Goal: Contribute content: Contribute content

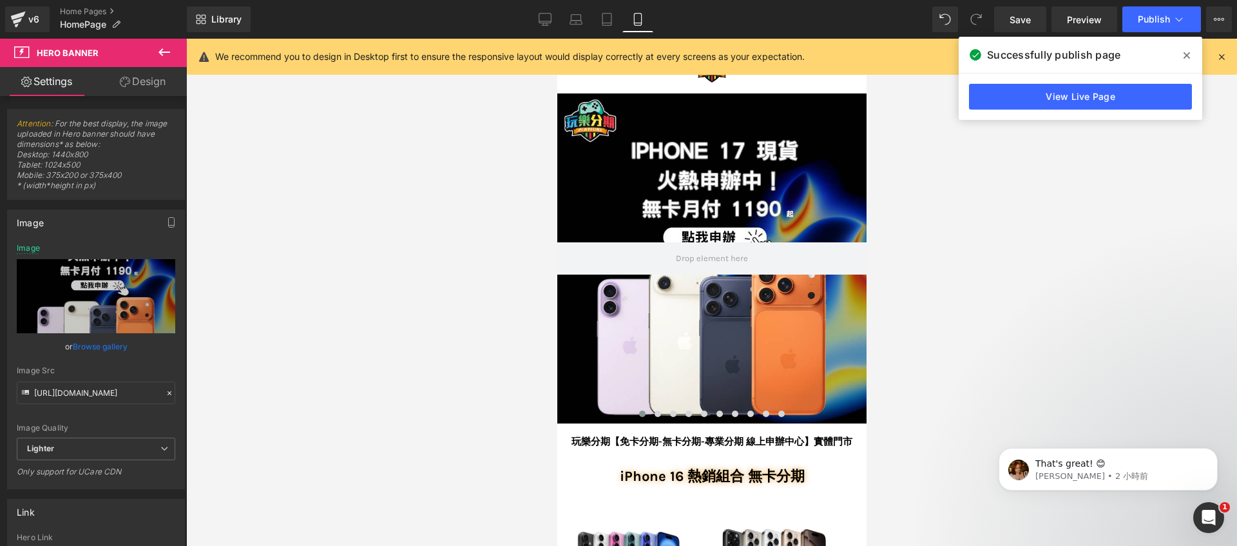
click at [597, 177] on div at bounding box center [711, 258] width 309 height 330
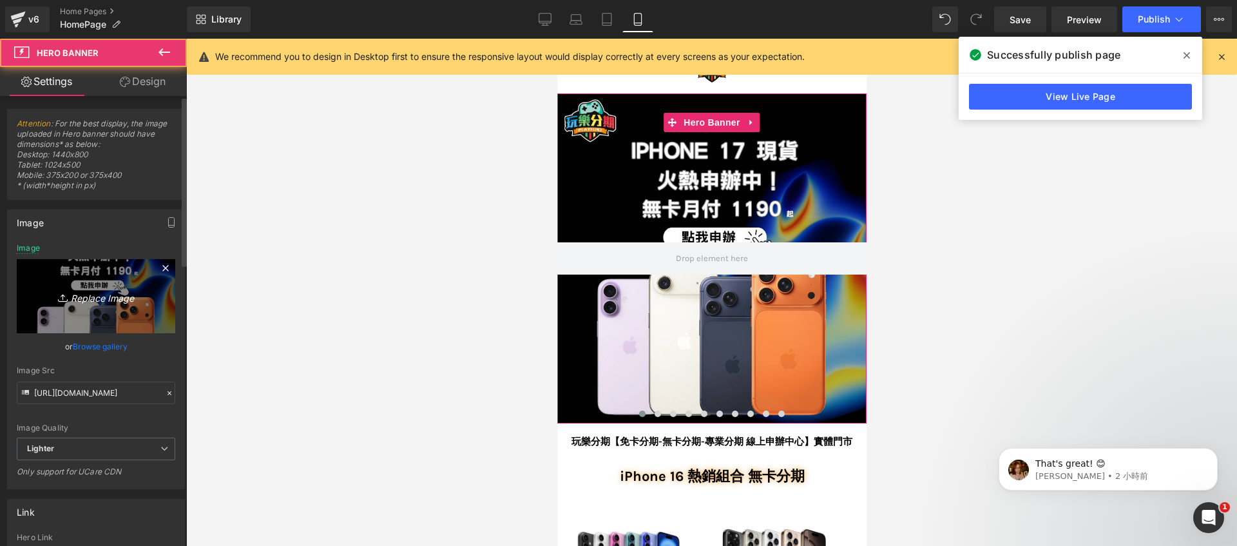
click at [56, 282] on link "Replace Image" at bounding box center [96, 296] width 159 height 74
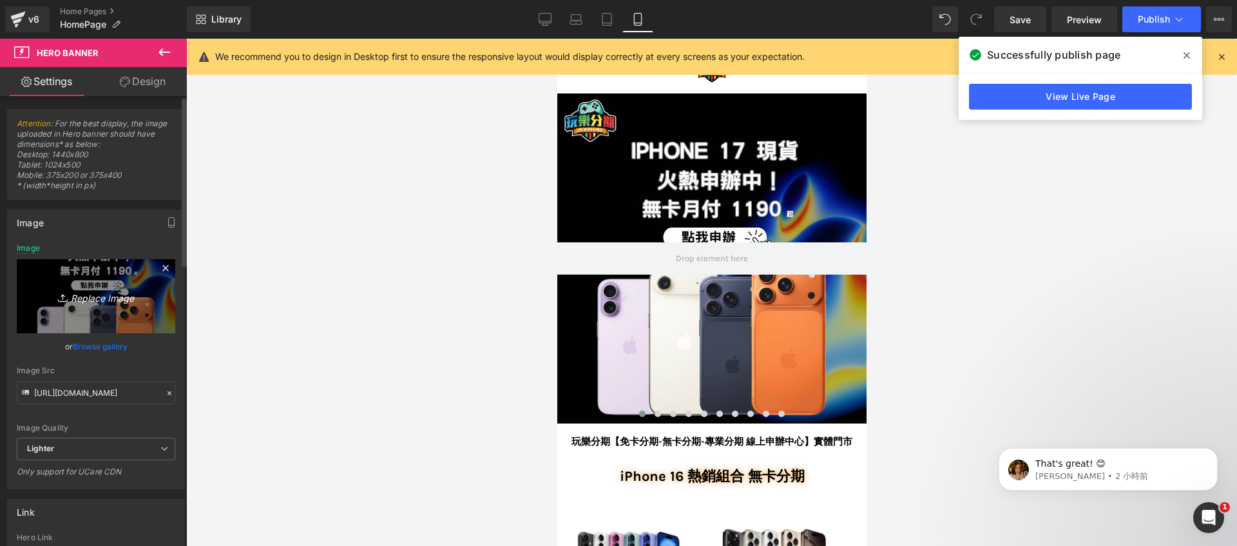
type input "C:\fakepath\手機版banner (1).png"
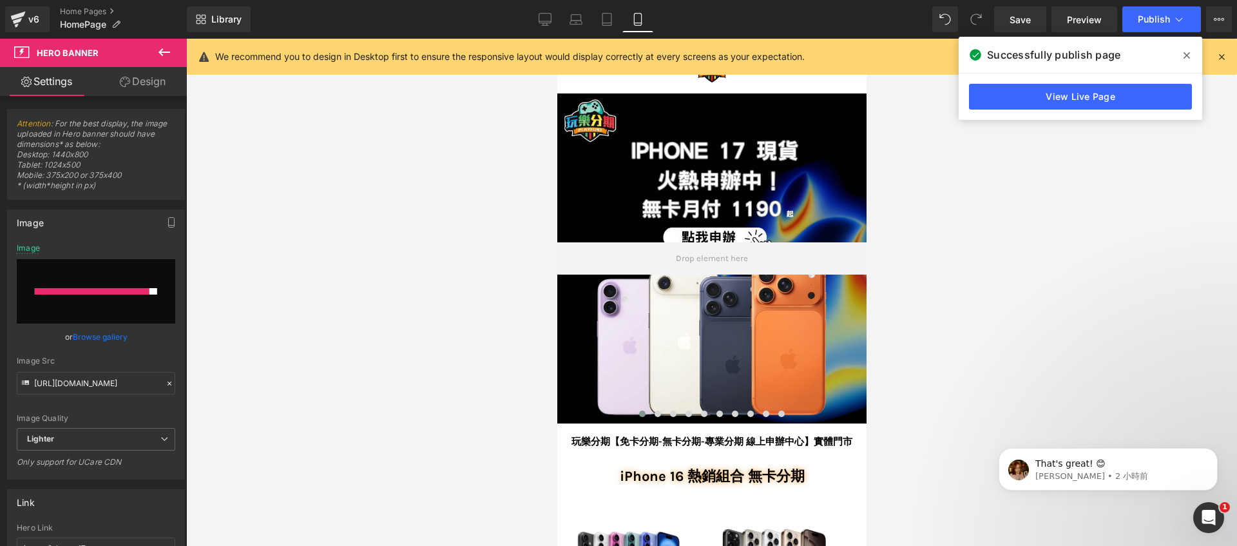
type input "[URL][DOMAIN_NAME]"
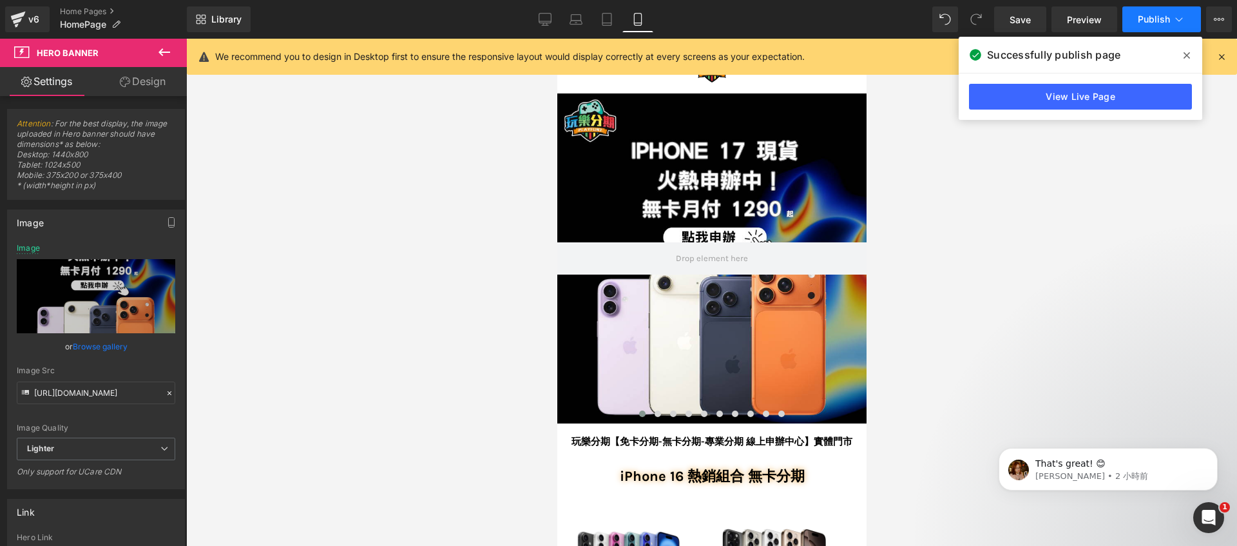
click at [1157, 15] on span "Publish" at bounding box center [1154, 19] width 32 height 10
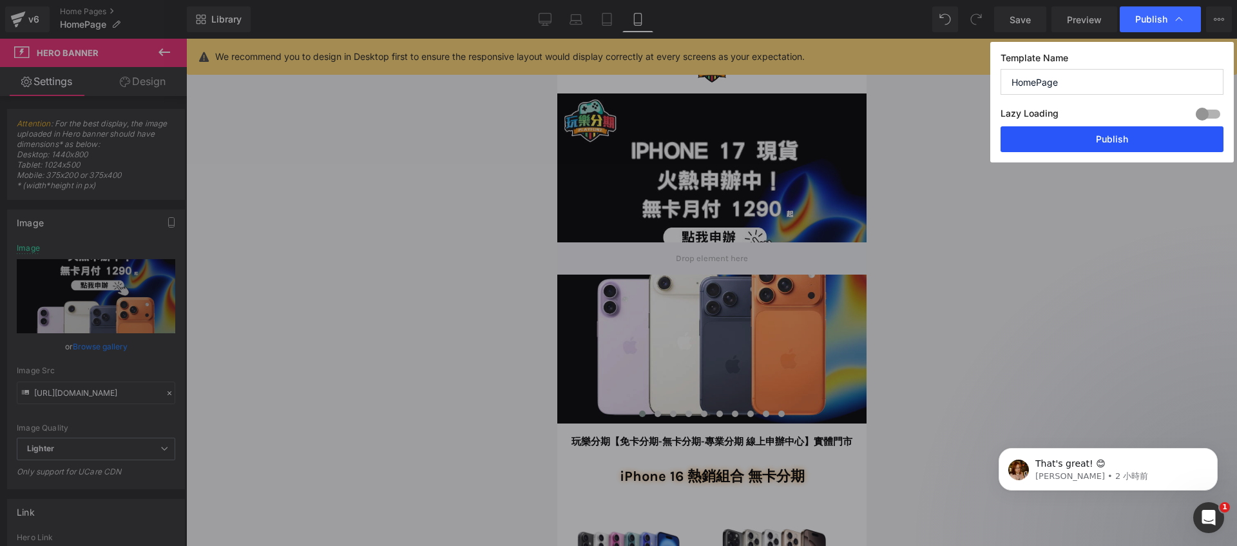
drag, startPoint x: 1098, startPoint y: 138, endPoint x: 159, endPoint y: 179, distance: 939.9
click at [1098, 138] on button "Publish" at bounding box center [1112, 139] width 223 height 26
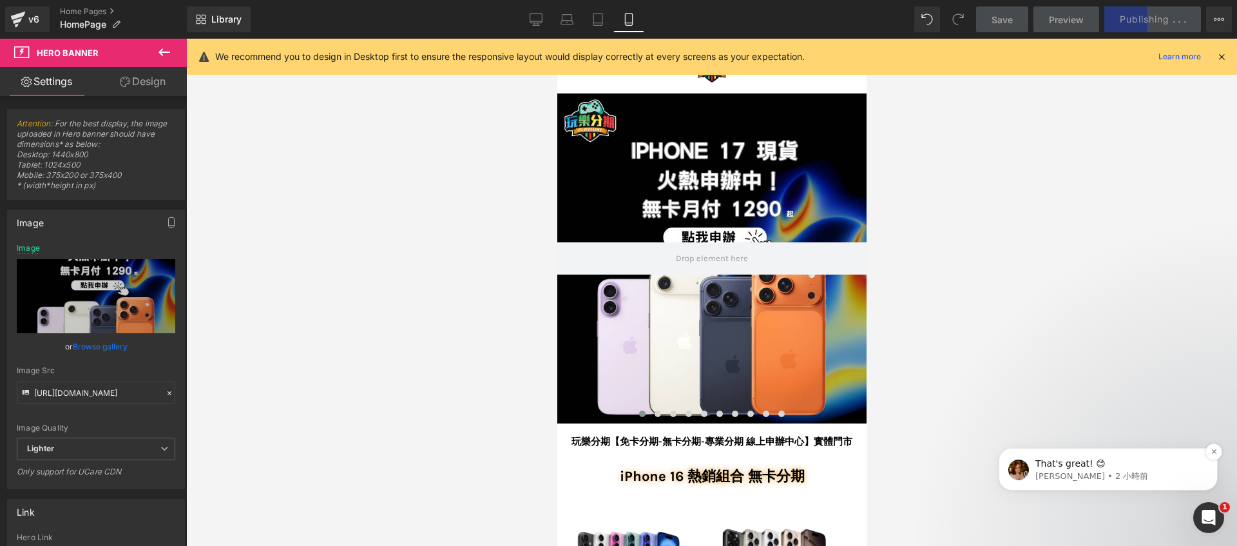
click at [1097, 464] on span "That's great! 😊" at bounding box center [1071, 463] width 70 height 10
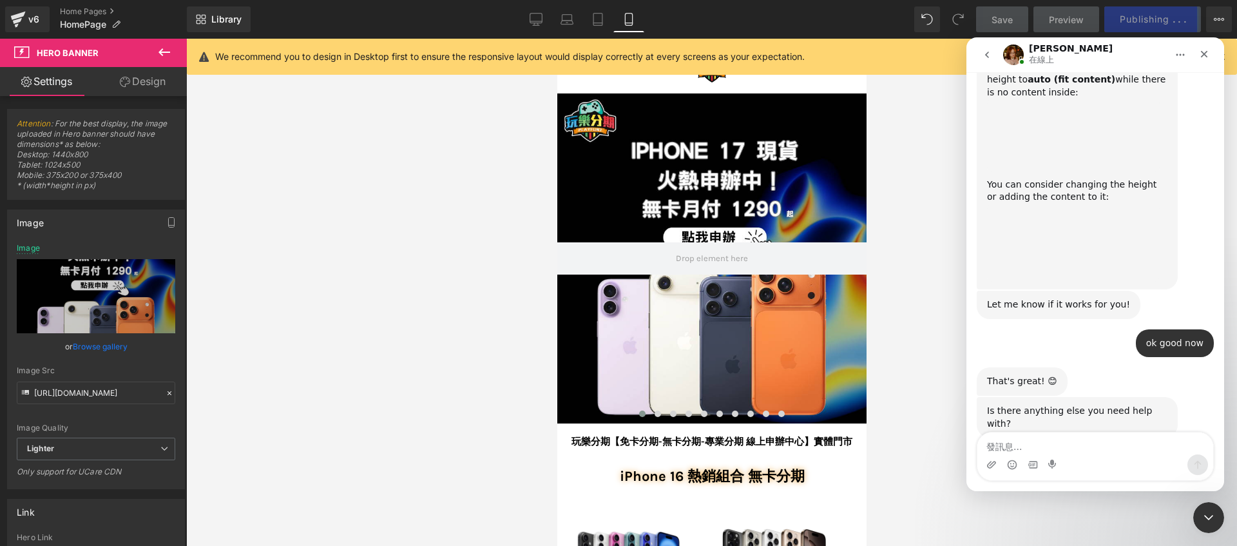
scroll to position [662, 0]
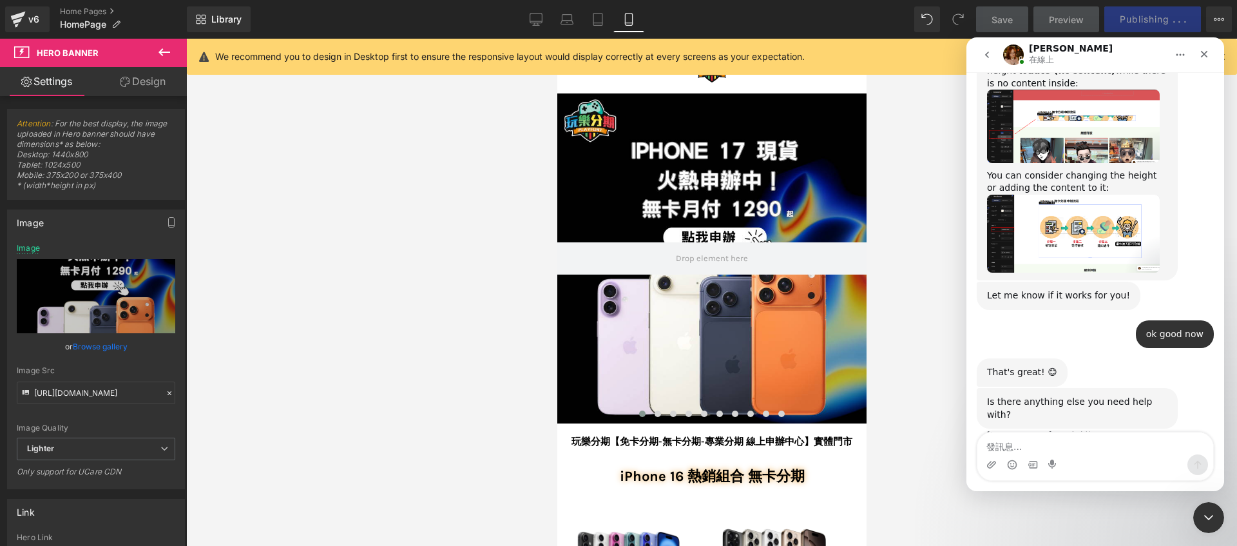
click at [1099, 449] on textarea "發訊息..." at bounding box center [1096, 443] width 236 height 22
type textarea "ㄒ"
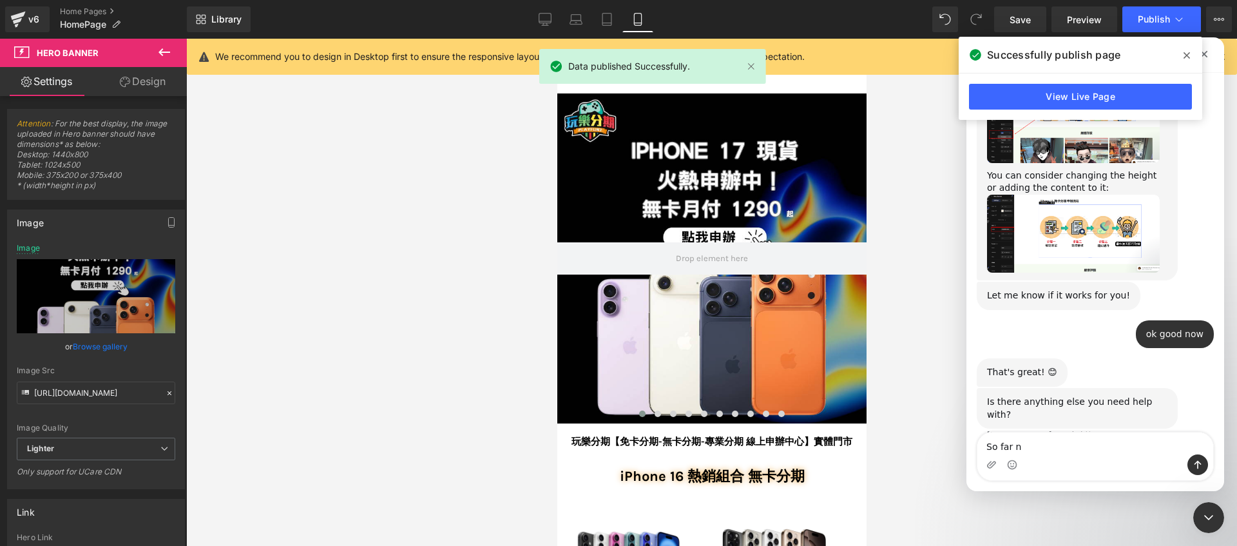
type textarea "So far no"
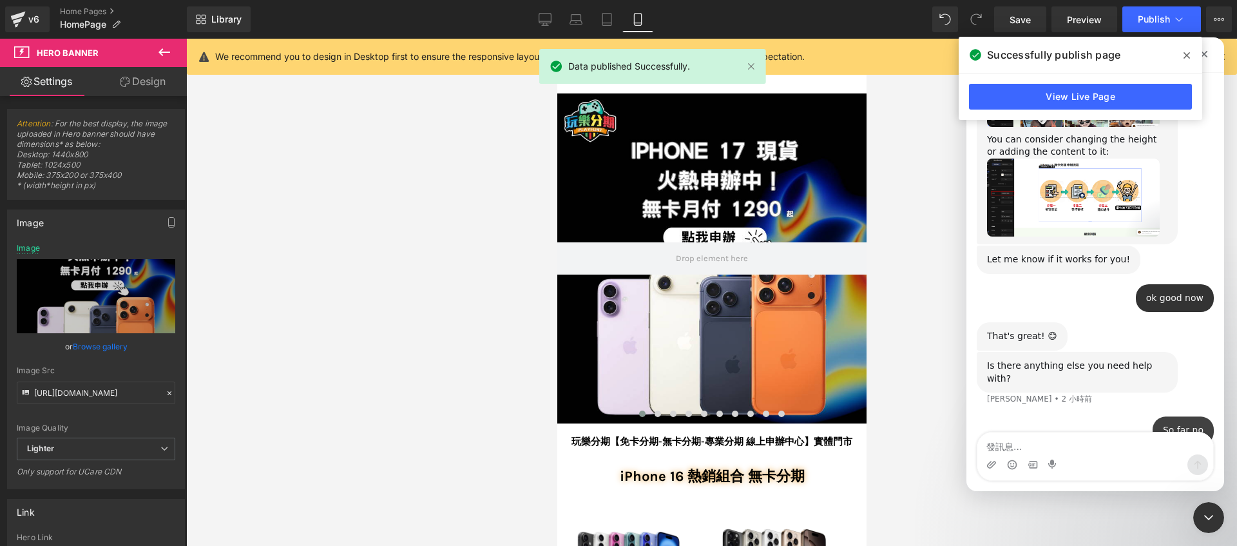
scroll to position [701, 0]
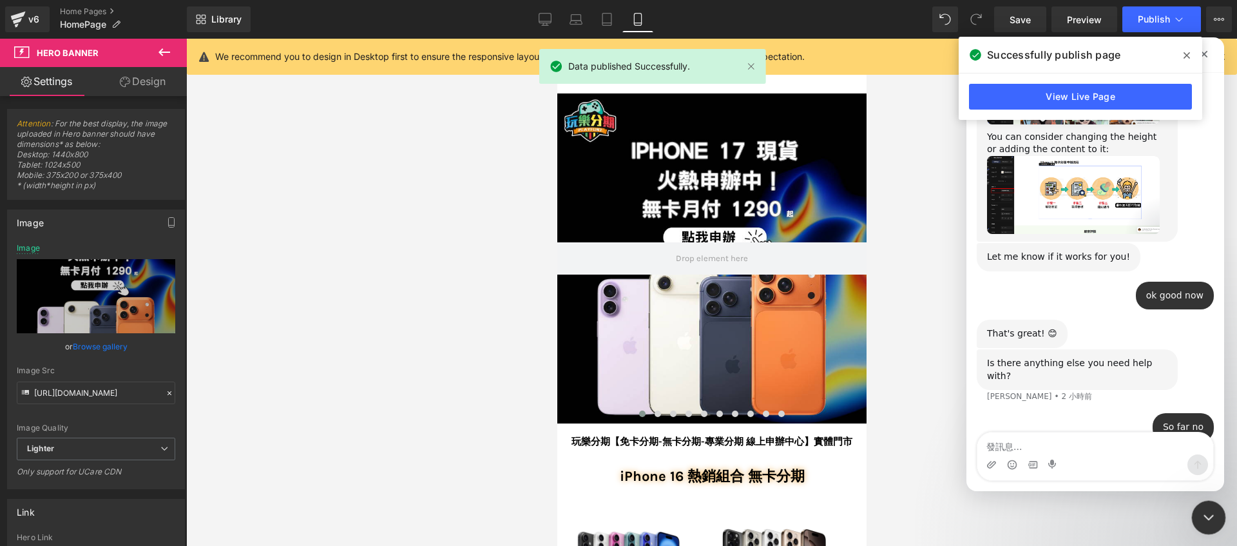
drag, startPoint x: 1212, startPoint y: 513, endPoint x: 1195, endPoint y: 505, distance: 19.0
click at [1212, 512] on icon "關閉 Intercom Messenger" at bounding box center [1206, 515] width 15 height 15
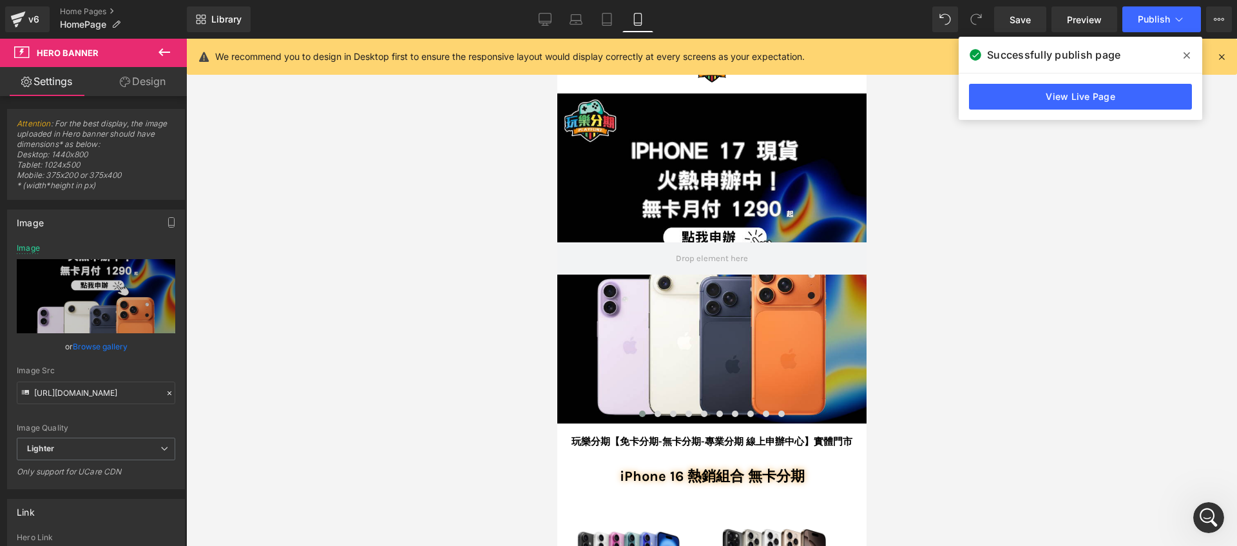
click at [1187, 55] on icon at bounding box center [1187, 55] width 6 height 6
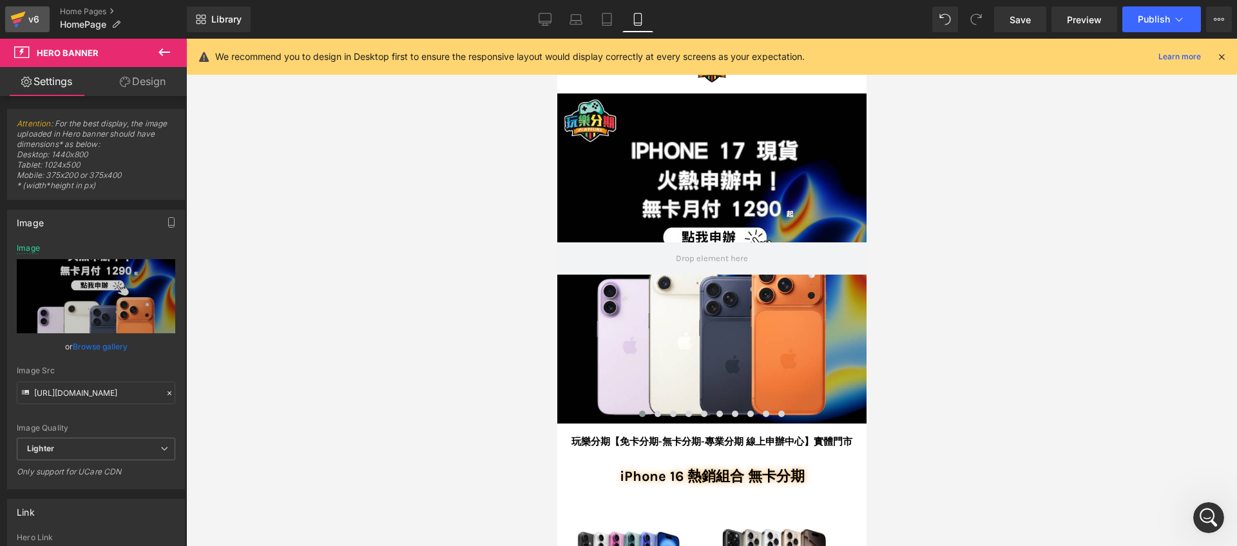
click at [26, 19] on div "v6" at bounding box center [34, 19] width 16 height 17
